Goal: Task Accomplishment & Management: Manage account settings

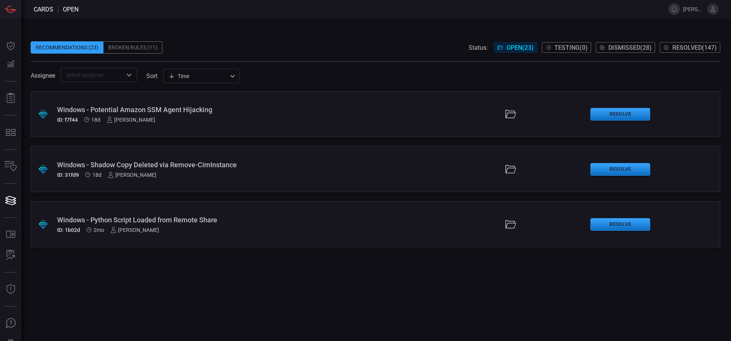
click at [217, 220] on div "Windows - Python Script Loaded from Remote Share" at bounding box center [177, 220] width 241 height 8
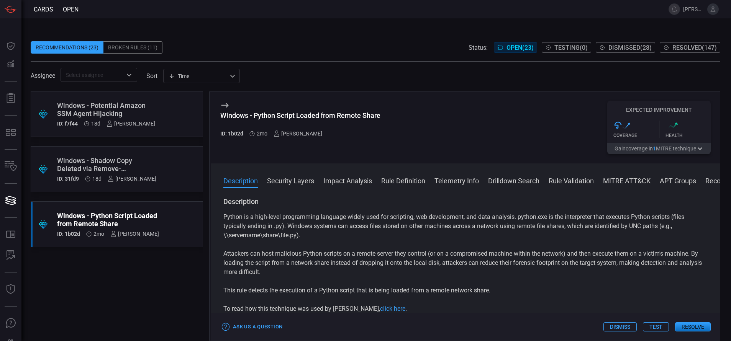
click at [614, 181] on button "MITRE ATT&CK" at bounding box center [627, 180] width 48 height 9
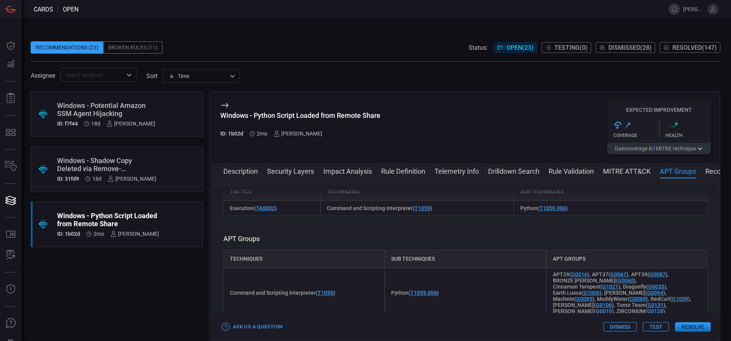
scroll to position [723, 0]
click at [239, 171] on button "Description" at bounding box center [240, 170] width 34 height 9
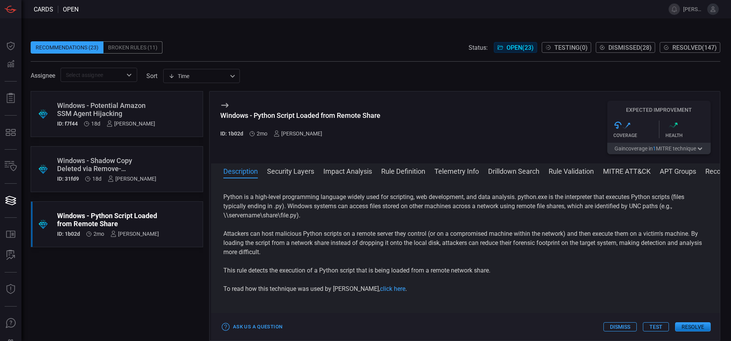
scroll to position [0, 0]
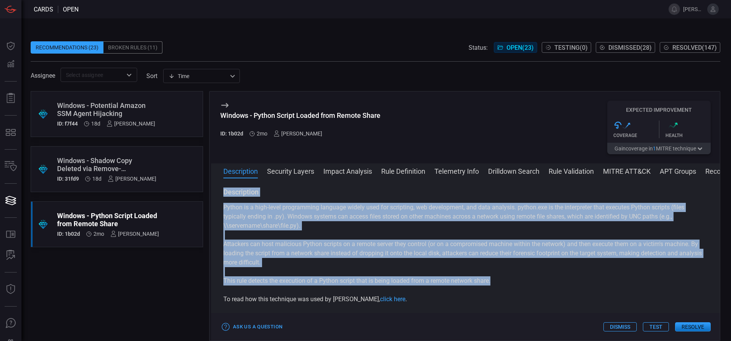
drag, startPoint x: 497, startPoint y: 280, endPoint x: 223, endPoint y: 189, distance: 288.9
click at [223, 189] on div "Description Python is a high-level programming language widely used for scripti…" at bounding box center [465, 258] width 509 height 141
copy div "Description Python is a high-level programming language widely used for scripti…"
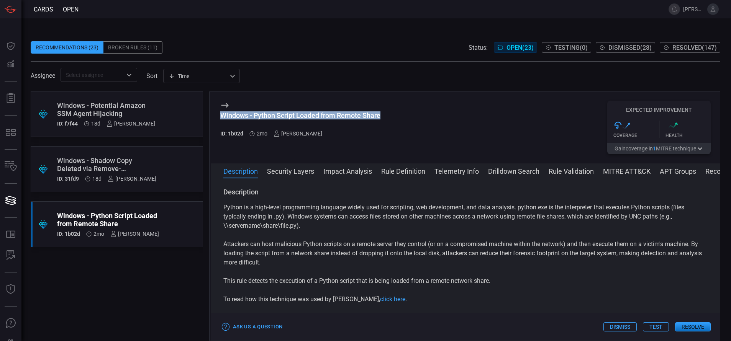
drag, startPoint x: 386, startPoint y: 116, endPoint x: 222, endPoint y: 116, distance: 164.0
click at [222, 116] on div "Windows - Python Script Loaded from Remote Share ID: 1b02d 2mo [PERSON_NAME] Ex…" at bounding box center [465, 128] width 509 height 72
copy div "Windows - Python Script Loaded from Remote Share"
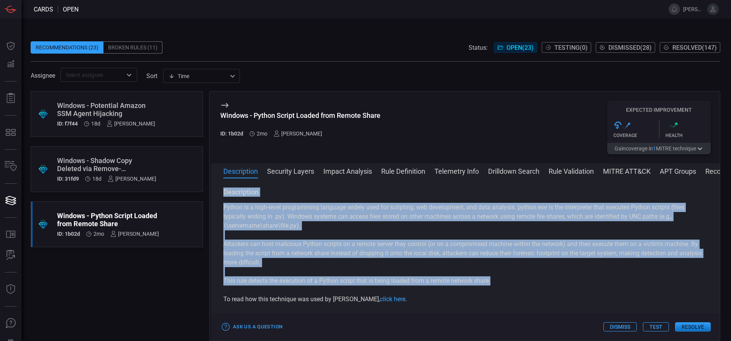
drag, startPoint x: 494, startPoint y: 284, endPoint x: 212, endPoint y: 193, distance: 296.3
click at [212, 193] on div "Description Python is a high-level programming language widely used for scripti…" at bounding box center [465, 258] width 509 height 141
copy div "Description Python is a high-level programming language widely used for scripti…"
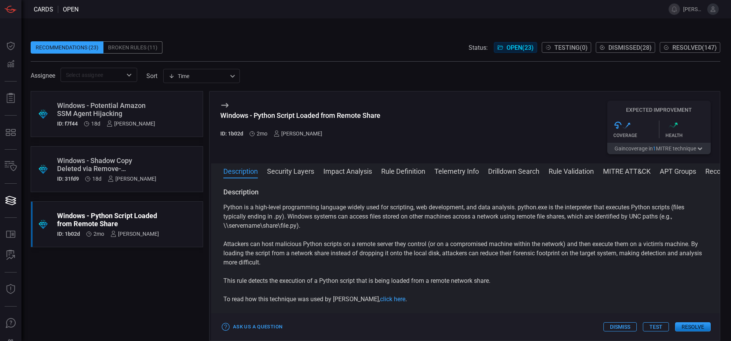
drag, startPoint x: 400, startPoint y: 3, endPoint x: 127, endPoint y: 262, distance: 376.5
click at [127, 262] on div ".suggested_cards_icon{fill:url(#suggested_cards_icon);} Windows - Potential Ama…" at bounding box center [117, 216] width 172 height 250
click at [129, 73] on icon "Open" at bounding box center [129, 75] width 9 height 9
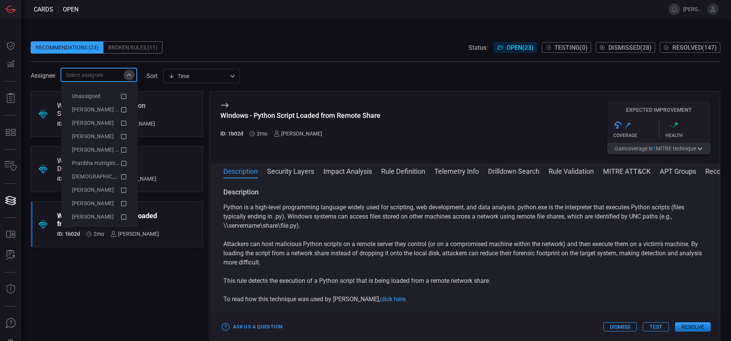
click at [129, 73] on icon "Close" at bounding box center [129, 75] width 9 height 9
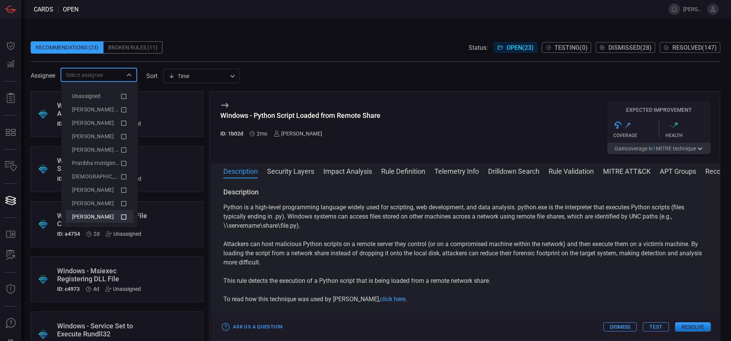
click at [120, 218] on icon at bounding box center [123, 217] width 7 height 9
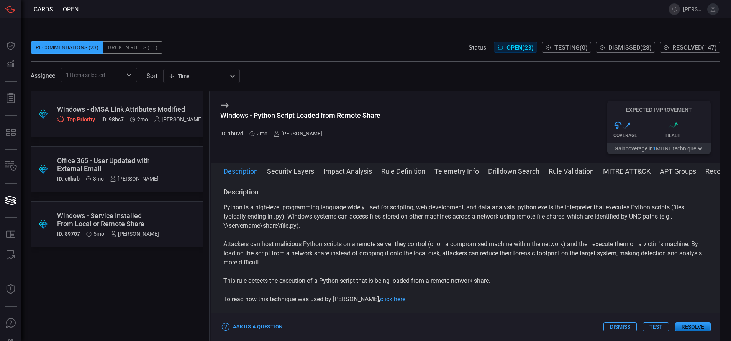
click at [296, 33] on span at bounding box center [376, 35] width 690 height 11
click at [686, 51] on span "Resolved ( 147 )" at bounding box center [695, 47] width 44 height 7
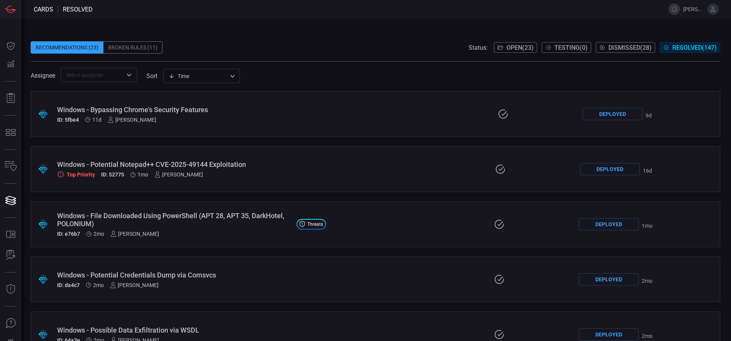
click at [129, 79] on icon "Open" at bounding box center [129, 75] width 9 height 9
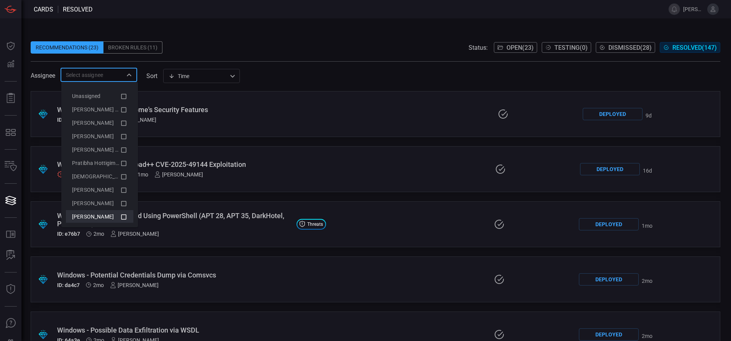
click at [120, 218] on icon at bounding box center [123, 217] width 7 height 9
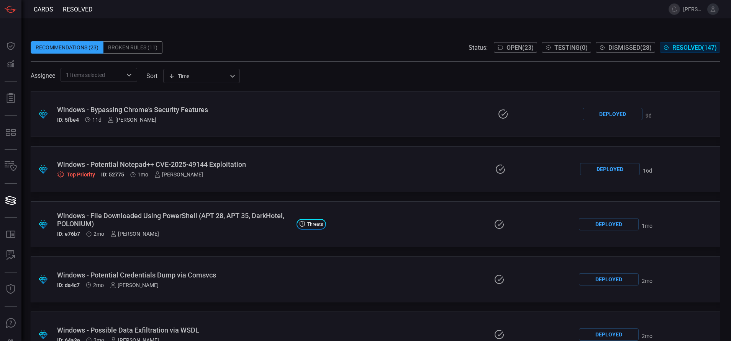
click at [240, 43] on div "Recommendations (23) Broken Rules (11) Status: Open ( 23 ) Testing ( 0 ) Dismis…" at bounding box center [376, 47] width 690 height 12
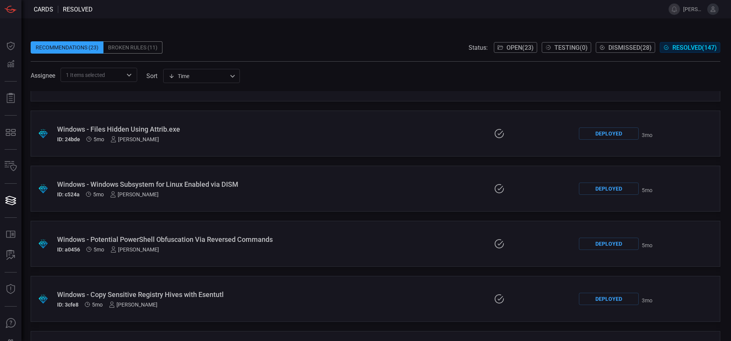
scroll to position [2024, 0]
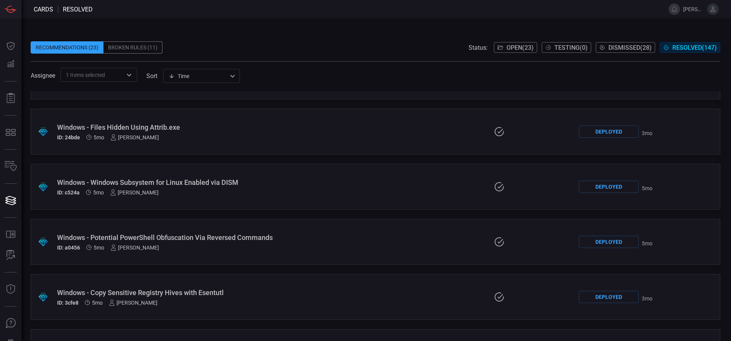
click at [197, 190] on div "ID: c524a 5mo [PERSON_NAME]" at bounding box center [173, 193] width 233 height 6
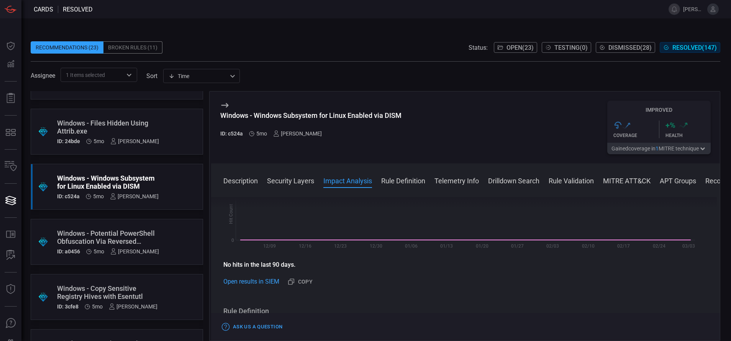
scroll to position [223, 0]
click at [409, 182] on button "Rule Definition" at bounding box center [403, 180] width 44 height 9
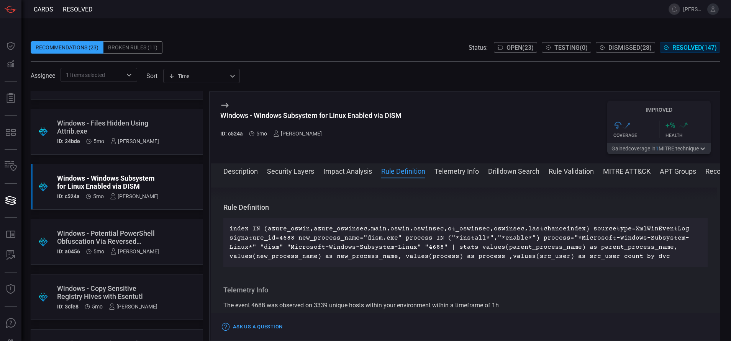
scroll to position [324, 0]
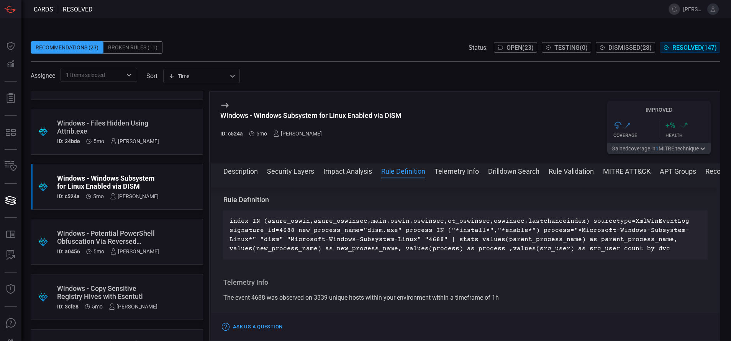
click at [633, 169] on button "MITRE ATT&CK" at bounding box center [627, 170] width 48 height 9
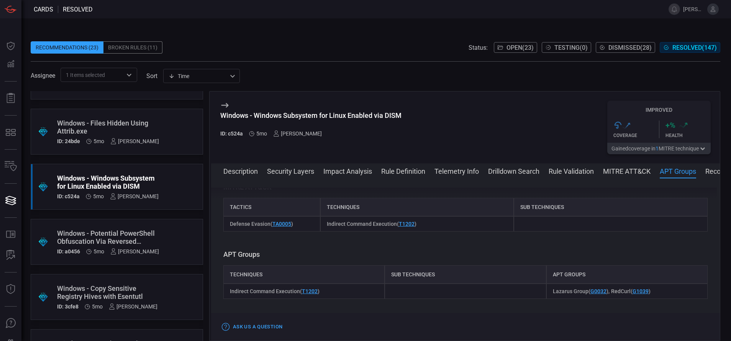
scroll to position [619, 0]
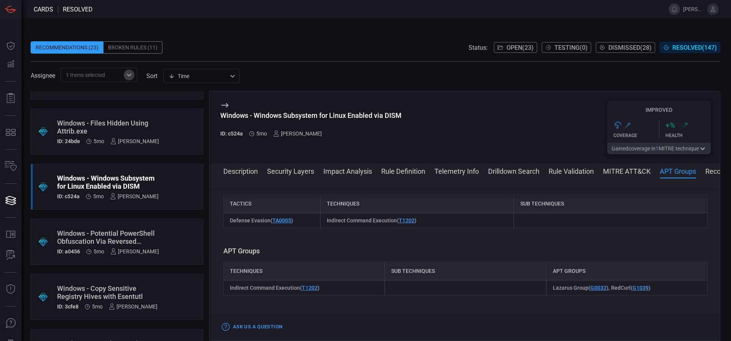
click at [128, 76] on icon "Open" at bounding box center [129, 75] width 9 height 9
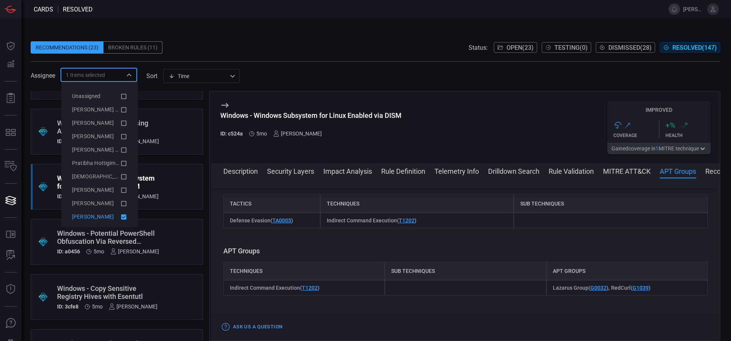
click at [120, 219] on icon at bounding box center [123, 217] width 7 height 9
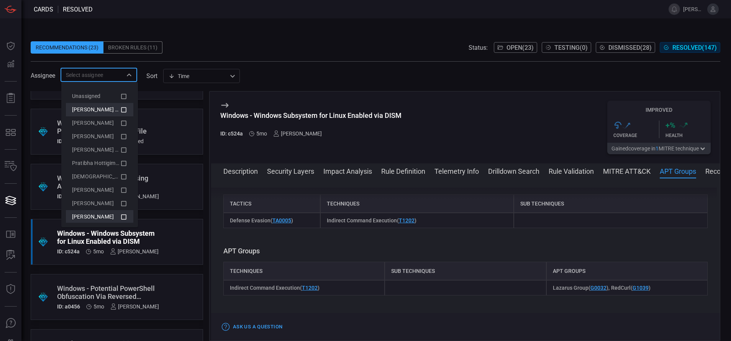
click at [120, 109] on icon at bounding box center [123, 109] width 7 height 9
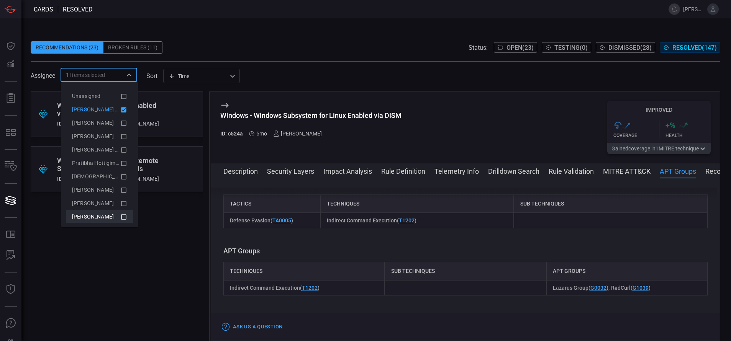
scroll to position [0, 0]
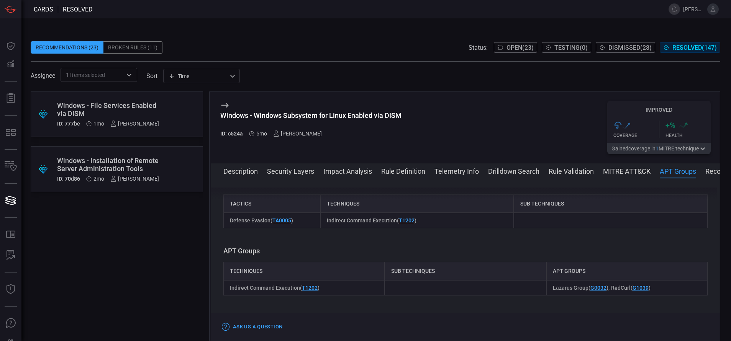
click at [501, 49] on button "Open ( 23 )" at bounding box center [515, 47] width 43 height 11
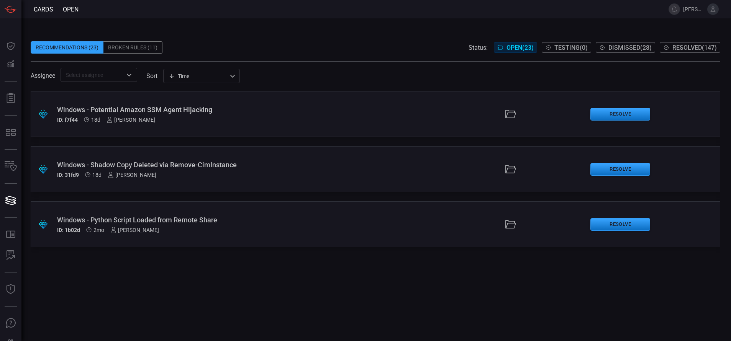
click at [129, 225] on div "Windows - Python Script Loaded from Remote Share ID: 1b02d 2mo [PERSON_NAME]" at bounding box center [177, 224] width 241 height 17
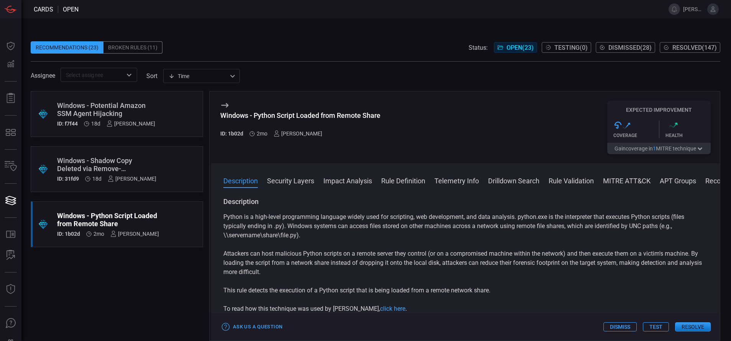
click at [687, 329] on button "Resolve" at bounding box center [693, 327] width 36 height 9
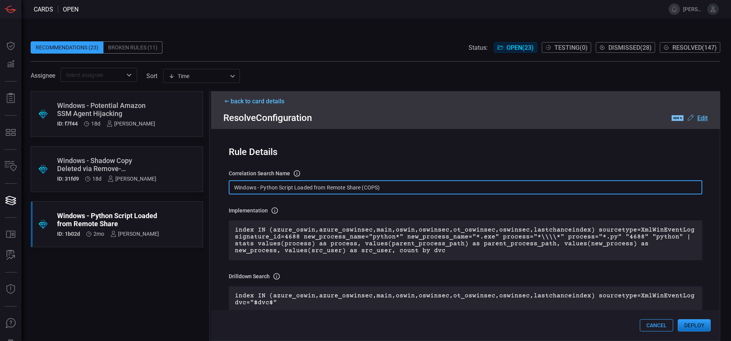
click at [386, 192] on input "Windows - Python Script Loaded from Remote Share (COPS)" at bounding box center [466, 187] width 474 height 14
paste input "Process - Python Script Loaded from Remote Share"
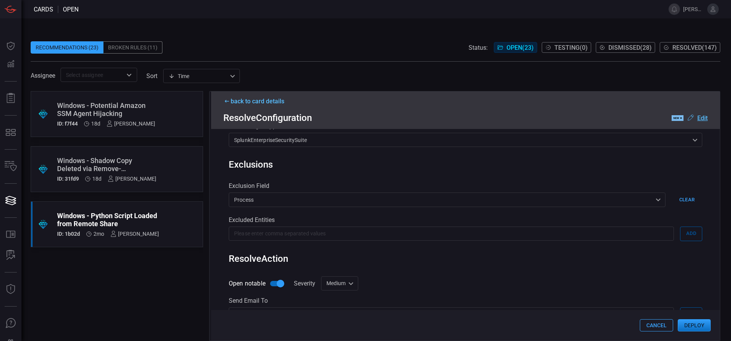
scroll to position [265, 0]
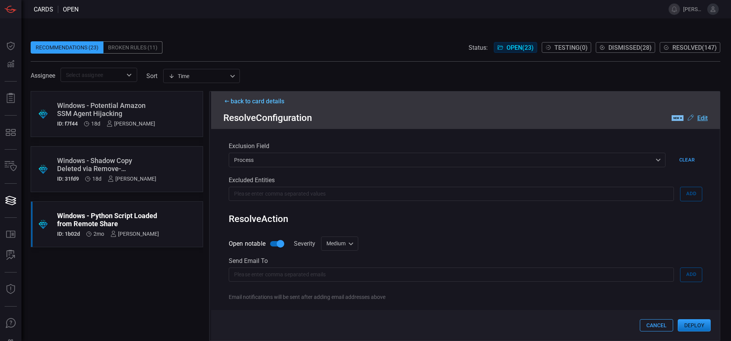
type input "Win Process - Python Script Loaded from Remote Share"
click at [346, 243] on div "Medium medium Informational Low Medium High Critical ​" at bounding box center [339, 244] width 37 height 14
click at [335, 274] on li "Low" at bounding box center [341, 275] width 46 height 13
type input "low"
click at [379, 231] on div "Rule Details correlation search Name Name of the correlation search that will b…" at bounding box center [465, 235] width 509 height 212
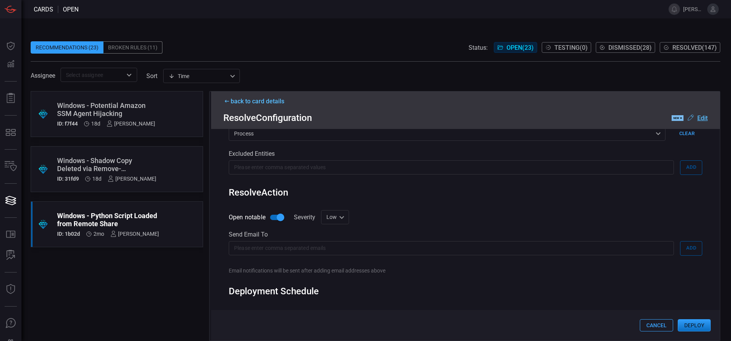
scroll to position [317, 0]
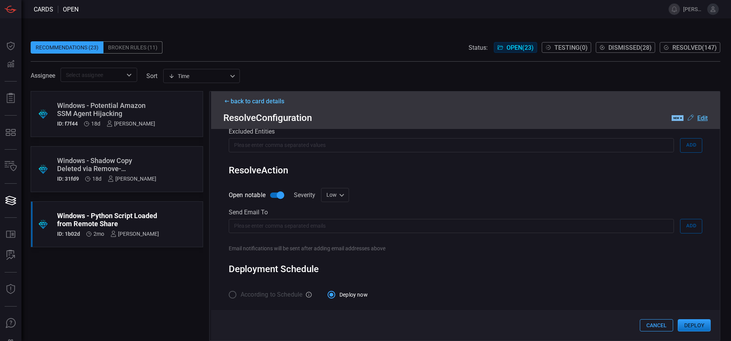
click at [697, 324] on button "Deploy" at bounding box center [694, 326] width 33 height 12
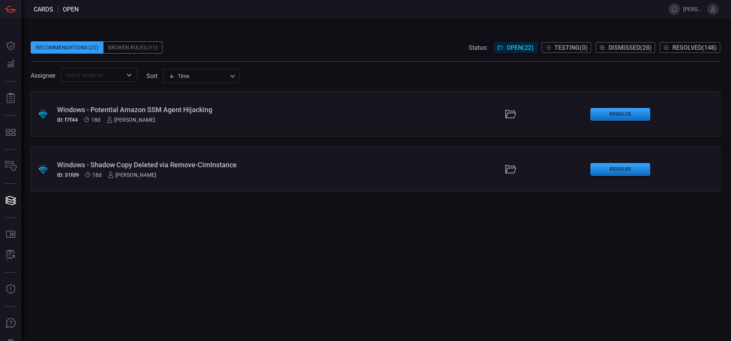
click at [692, 49] on span "Resolved ( 148 )" at bounding box center [695, 47] width 44 height 7
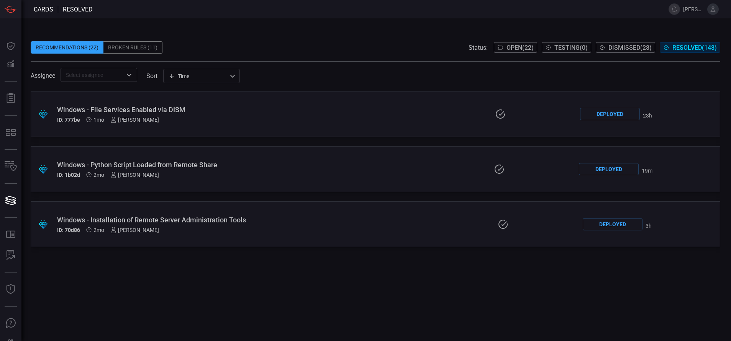
click at [184, 111] on div "Windows - File Services Enabled via DISM" at bounding box center [174, 110] width 234 height 8
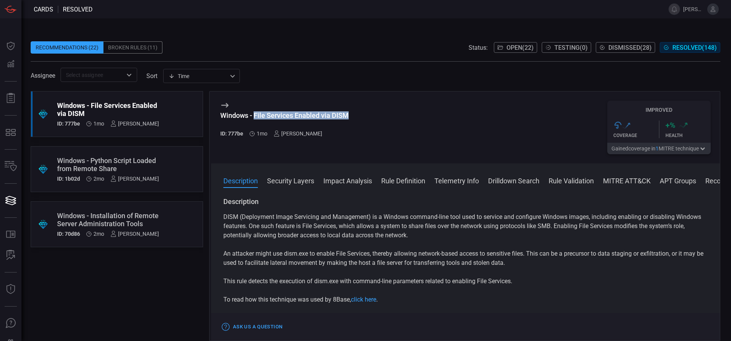
drag, startPoint x: 351, startPoint y: 117, endPoint x: 255, endPoint y: 119, distance: 96.6
click at [255, 119] on div "Windows - File Services Enabled via DISM ID: 777be 1mo [PERSON_NAME] Improved .…" at bounding box center [465, 128] width 509 height 72
copy div "File Services Enabled via DISM"
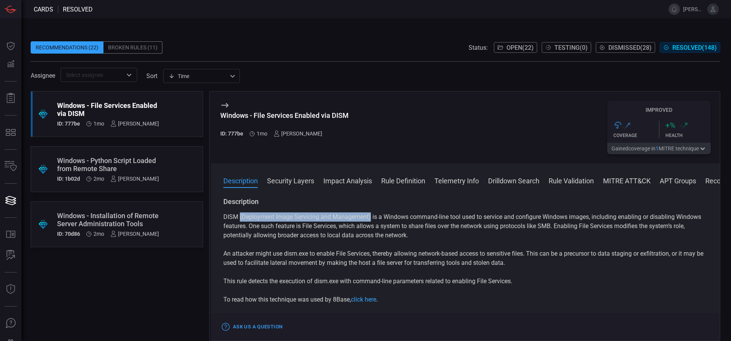
drag, startPoint x: 371, startPoint y: 218, endPoint x: 241, endPoint y: 217, distance: 129.9
click at [241, 217] on p "DISM (Deployment Image Servicing and Management) is a Windows command-line tool…" at bounding box center [465, 227] width 484 height 28
copy p "(Deployment Image Servicing and Management)"
click at [133, 82] on span at bounding box center [376, 86] width 690 height 9
click at [132, 77] on icon "Open" at bounding box center [129, 75] width 9 height 9
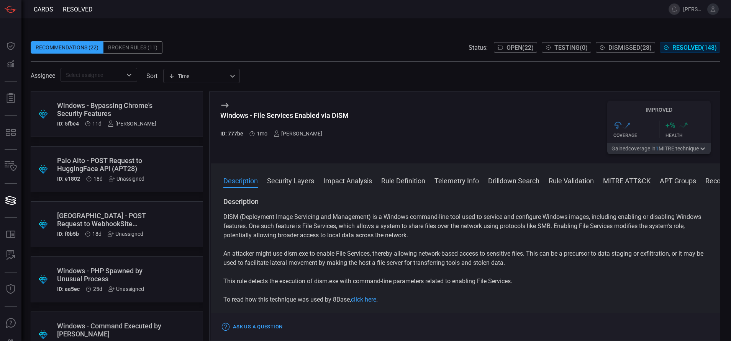
click at [61, 308] on div ".suggested_cards_icon{fill:url(#suggested_cards_icon);} Windows - Bypassing Chr…" at bounding box center [117, 216] width 172 height 250
click at [131, 76] on icon "Open" at bounding box center [129, 75] width 9 height 9
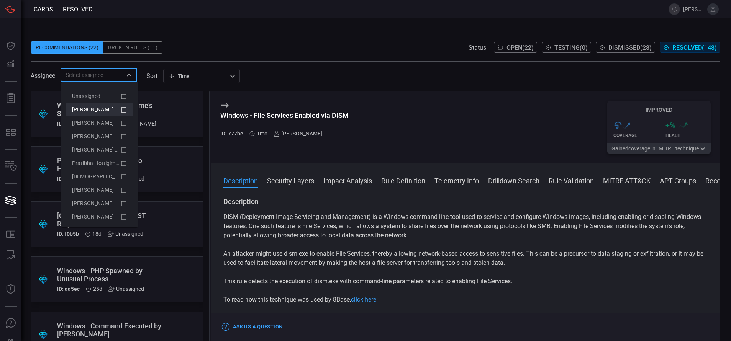
click at [120, 107] on icon at bounding box center [123, 109] width 7 height 9
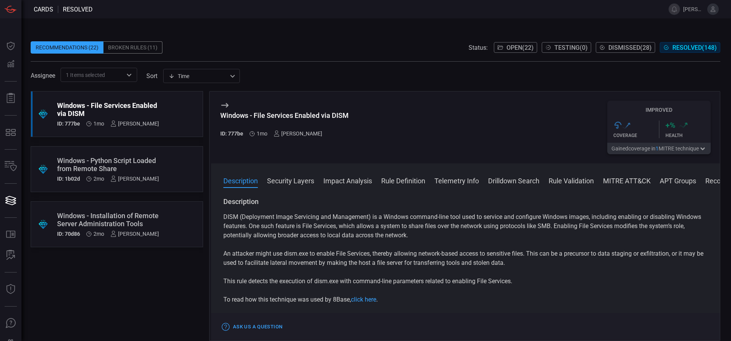
click at [507, 44] on span "Open ( 22 )" at bounding box center [520, 47] width 27 height 7
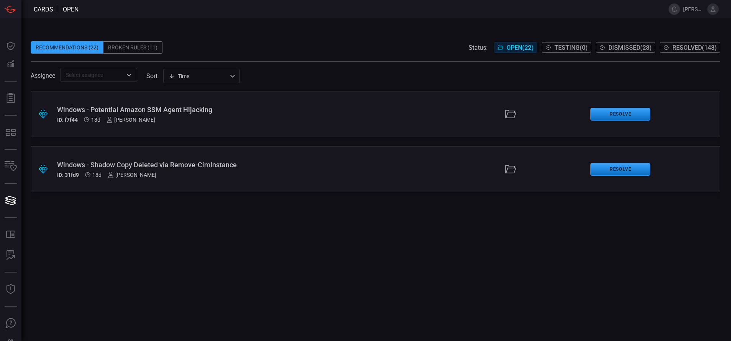
click at [335, 117] on div ".suggested_cards_icon{fill:url(#suggested_cards_icon);} Windows - Potential Ama…" at bounding box center [376, 114] width 690 height 46
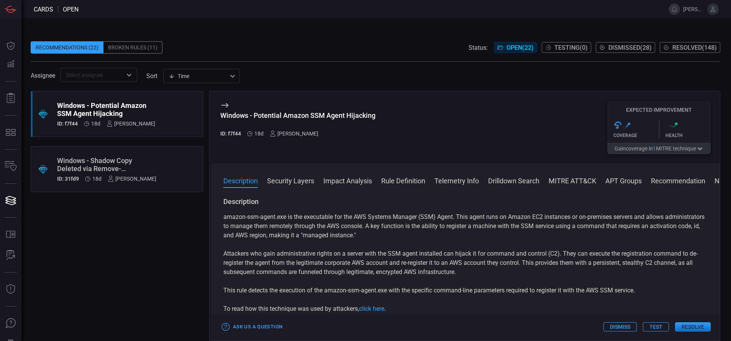
click at [130, 166] on div "Windows - Shadow Copy Deleted via Remove-CimInstance" at bounding box center [106, 165] width 99 height 16
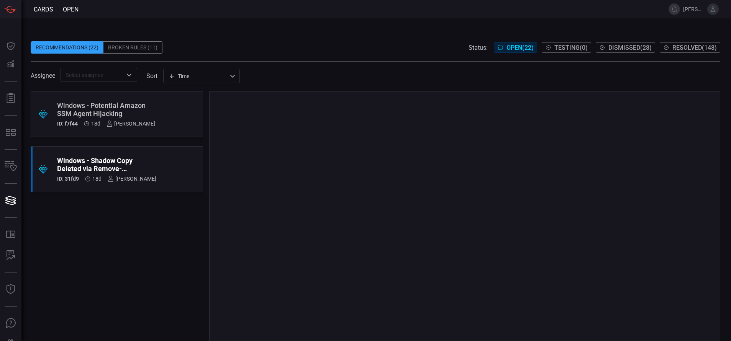
click at [157, 110] on div ".suggested_cards_icon{fill:url(#suggested_cards_icon);} Windows - Potential Ama…" at bounding box center [117, 114] width 172 height 46
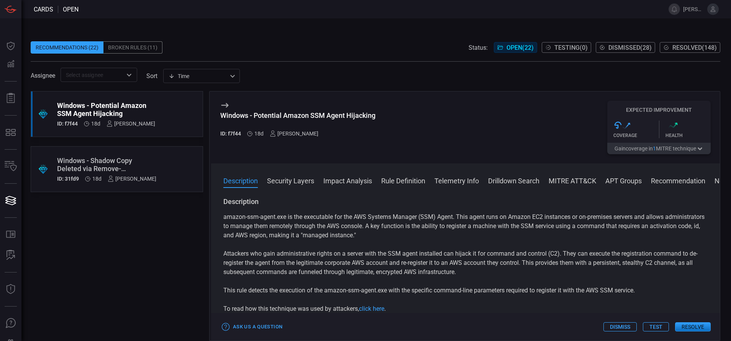
click at [668, 50] on icon at bounding box center [666, 47] width 6 height 6
